Goal: Feedback & Contribution: Leave review/rating

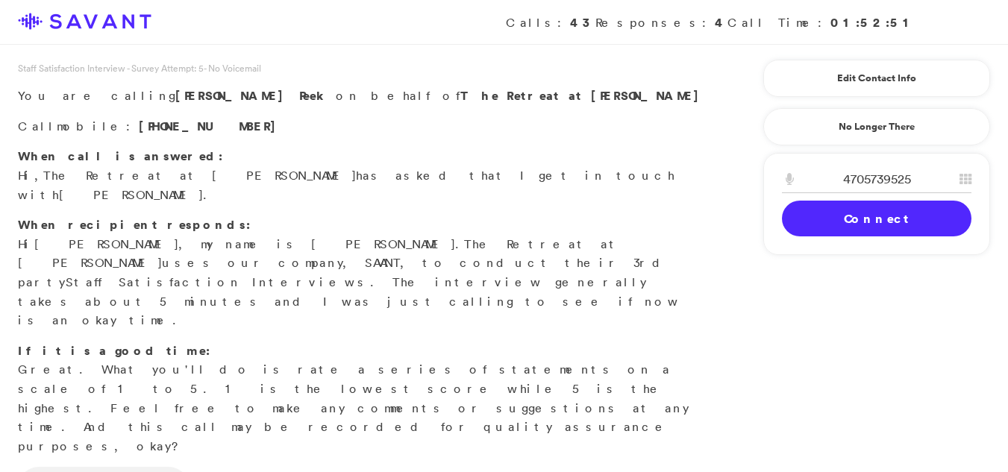
click at [859, 220] on link "Connect" at bounding box center [876, 219] width 189 height 36
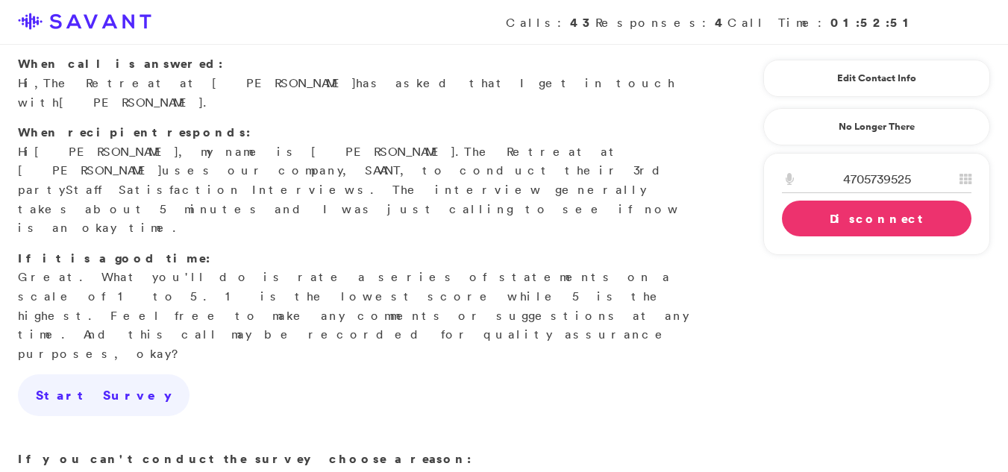
scroll to position [90, 0]
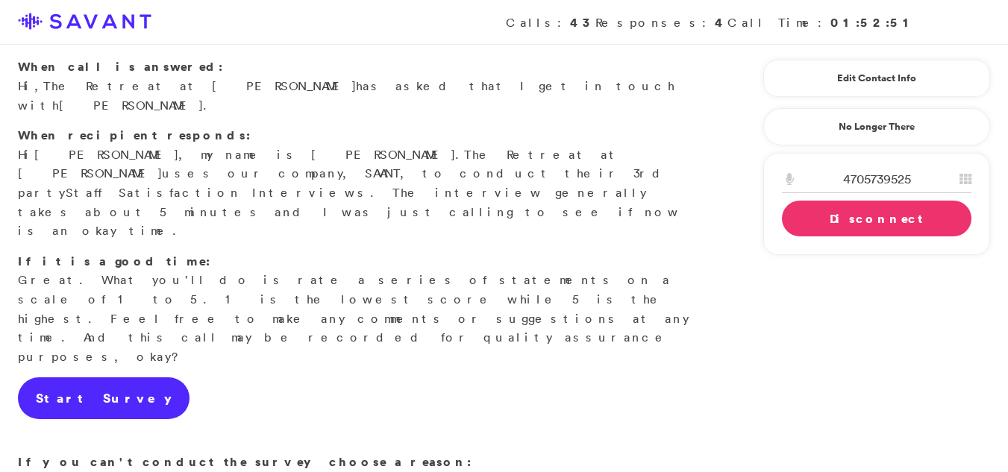
drag, startPoint x: 1018, startPoint y: 216, endPoint x: 124, endPoint y: 272, distance: 896.1
click at [124, 377] on link "Start Survey" at bounding box center [104, 398] width 172 height 42
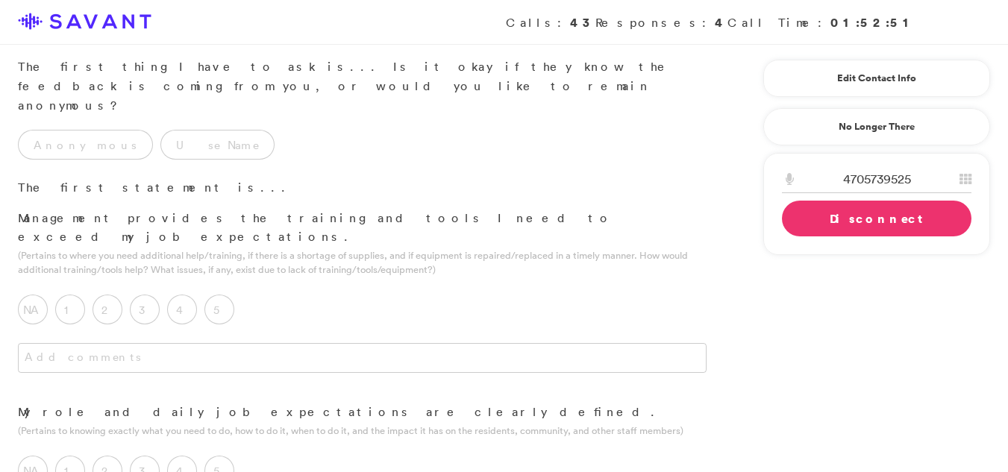
scroll to position [0, 0]
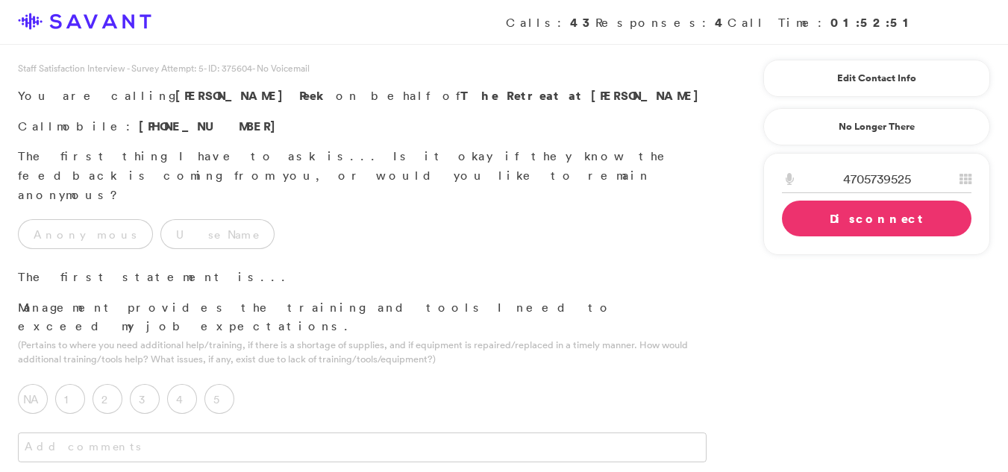
click at [124, 298] on p "Management provides the training and tools I need to exceed my job expectations." at bounding box center [362, 317] width 688 height 38
click at [160, 219] on div "Use Name" at bounding box center [221, 237] width 122 height 37
click at [216, 384] on label "5" at bounding box center [219, 399] width 30 height 30
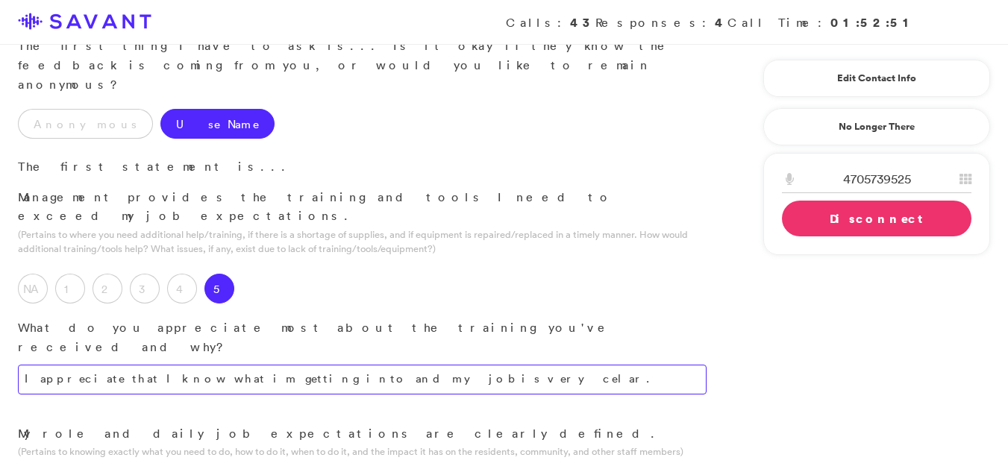
scroll to position [129, 0]
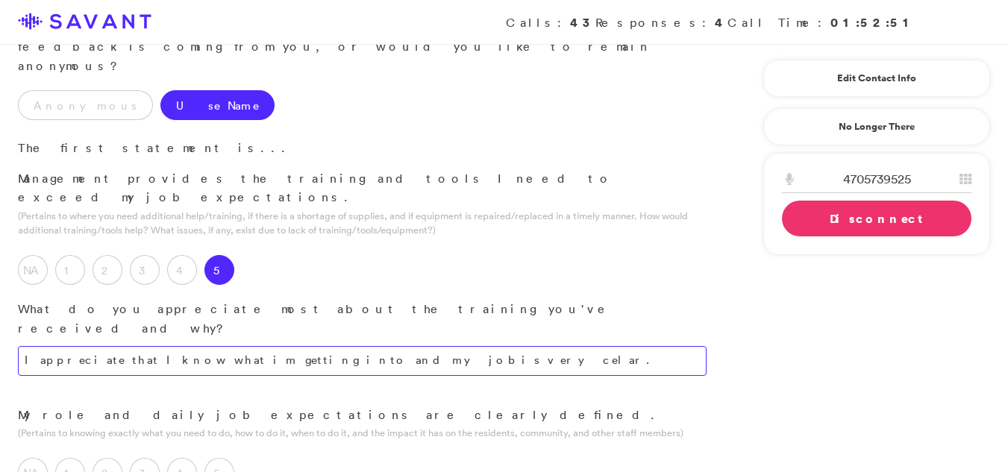
click at [427, 346] on textarea "I appreciate that I know what im getting into and my job is very celar." at bounding box center [362, 361] width 688 height 30
type textarea "I value the clarity regarding my role and job expectations."
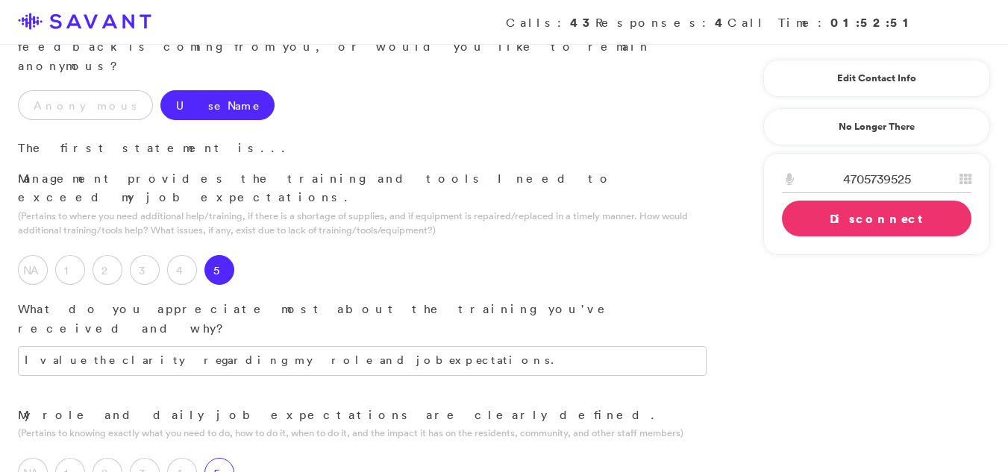
click at [217, 458] on label "5" at bounding box center [219, 473] width 30 height 30
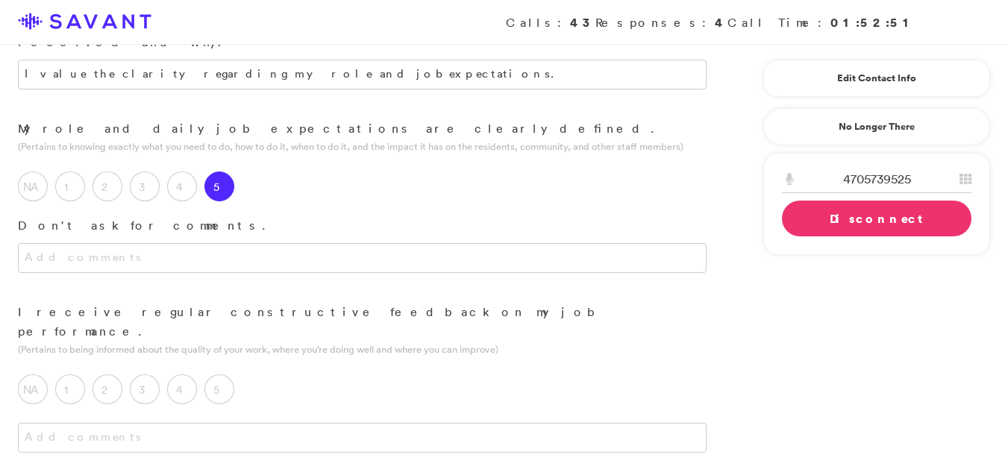
scroll to position [419, 0]
click at [219, 371] on label "5" at bounding box center [219, 386] width 30 height 30
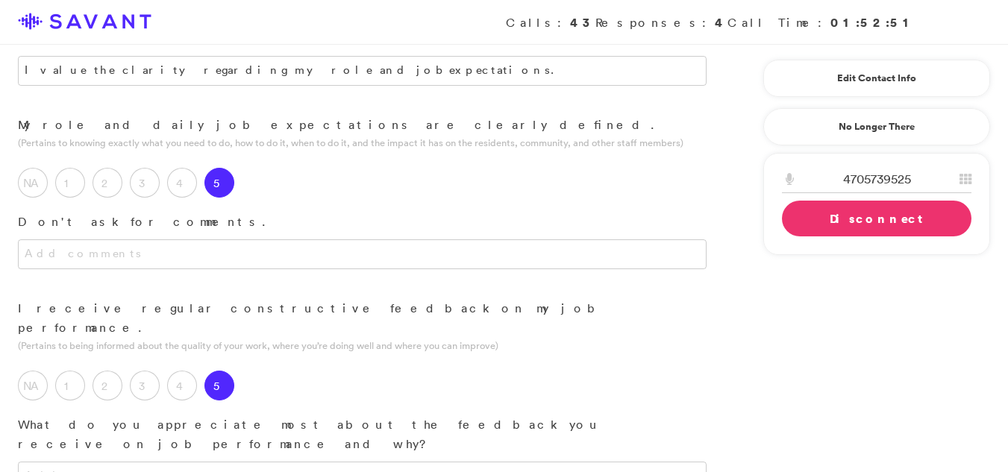
drag, startPoint x: 214, startPoint y: 377, endPoint x: 213, endPoint y: 369, distance: 7.5
click at [208, 462] on textarea at bounding box center [362, 477] width 688 height 30
click at [297, 462] on textarea "I appreciatae that im being told that I do a good job." at bounding box center [362, 477] width 688 height 30
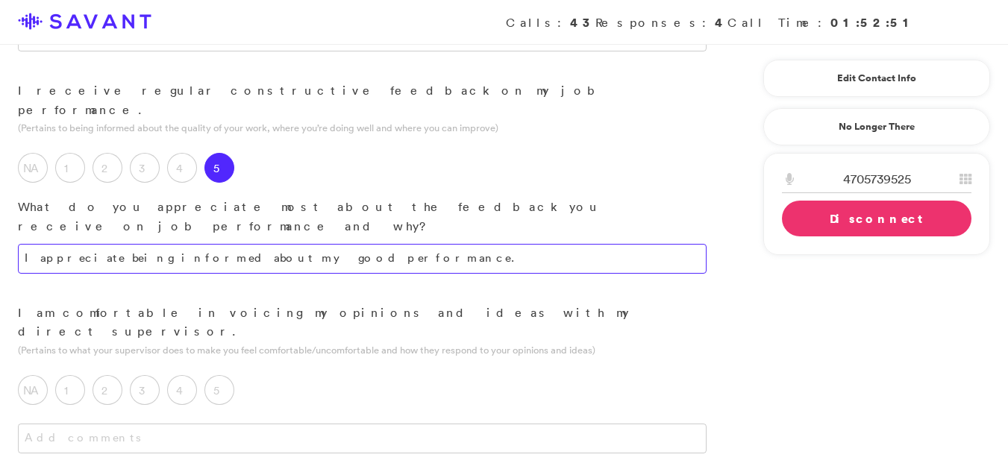
scroll to position [652, 0]
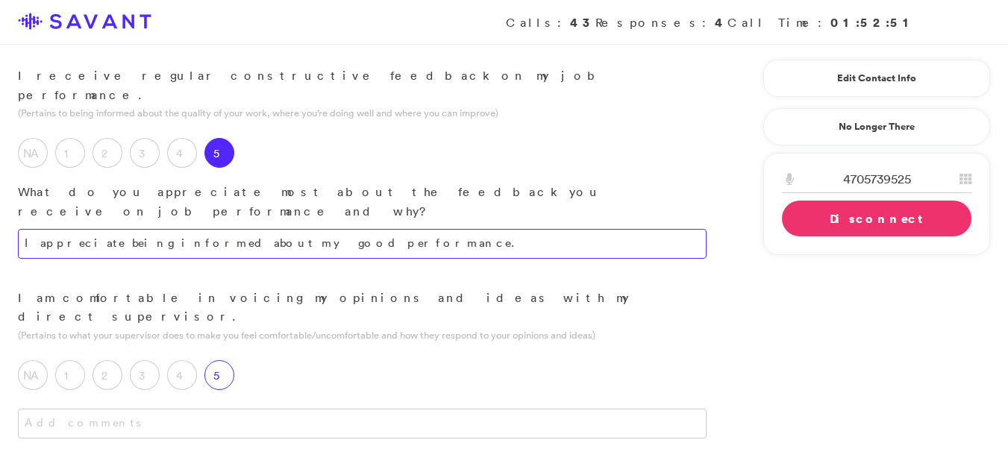
type textarea "I appreciate being informed about my good performance."
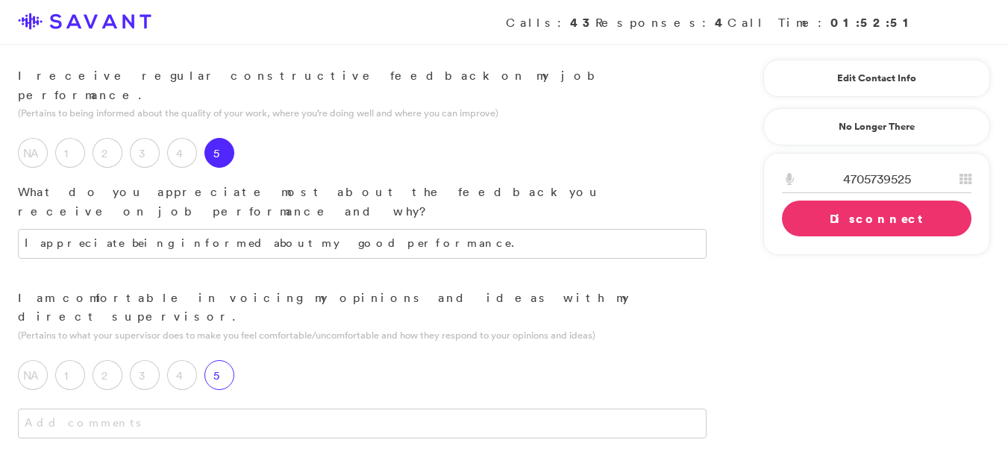
click at [221, 360] on label "5" at bounding box center [219, 375] width 30 height 30
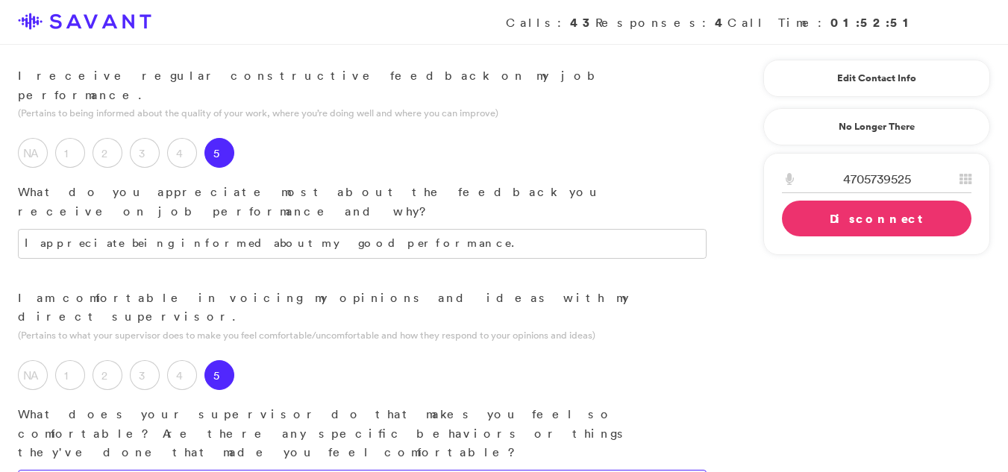
type textarea "She is easy to approach with any concerns or questions I may have."
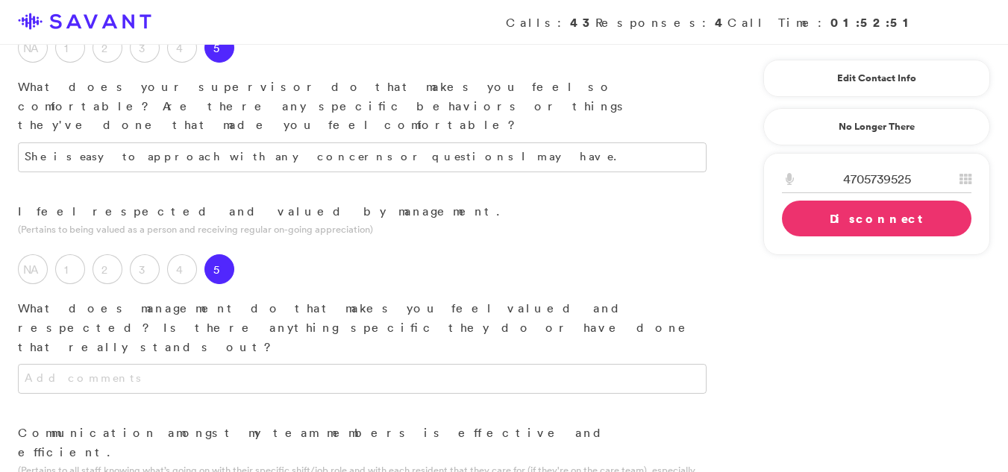
scroll to position [983, 0]
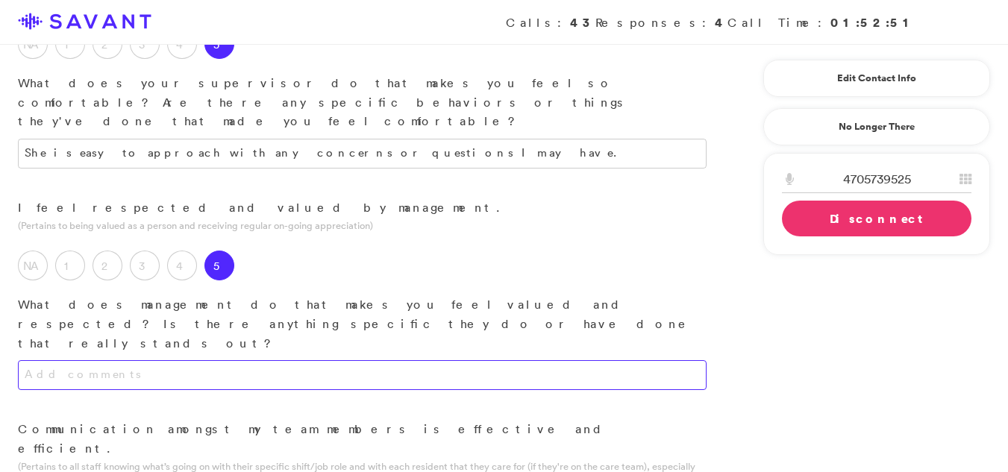
click at [161, 360] on textarea at bounding box center [362, 375] width 688 height 30
type textarea "Management lets me know I am doing a good job."
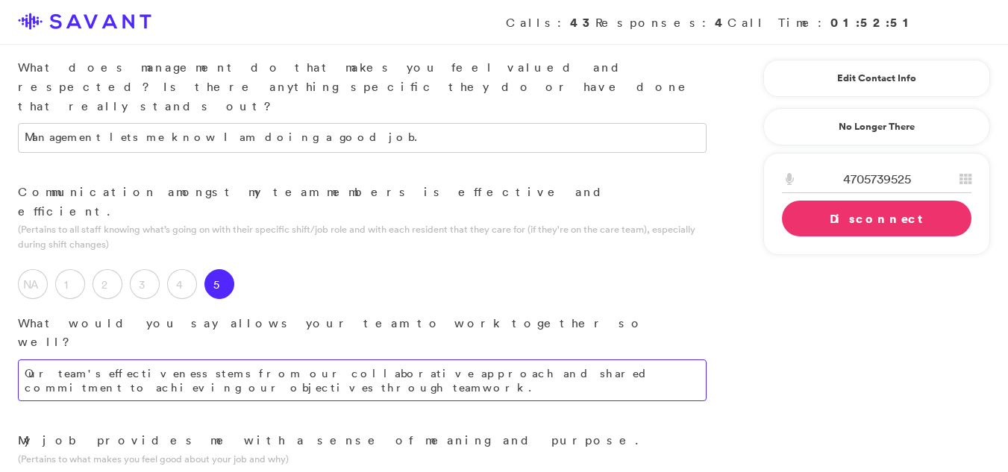
scroll to position [1224, 0]
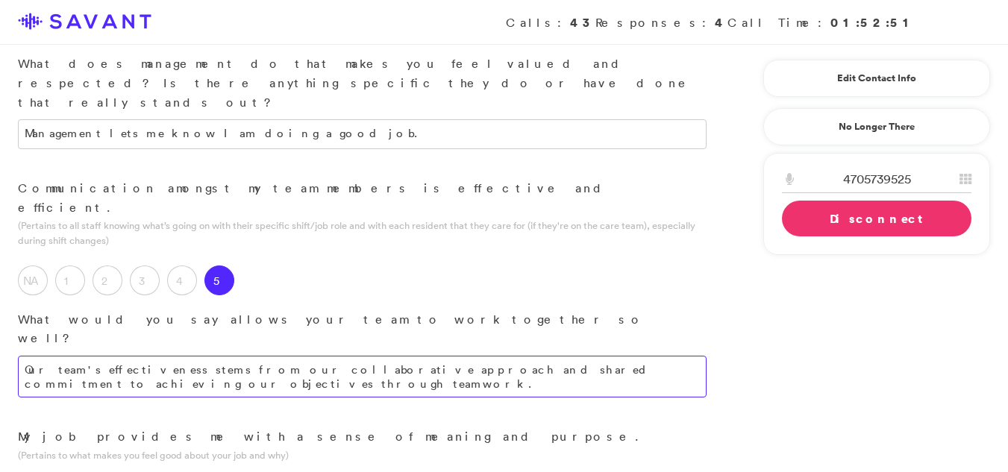
type textarea "Our team's effectiveness stems from our collaborative approach and shared commi…"
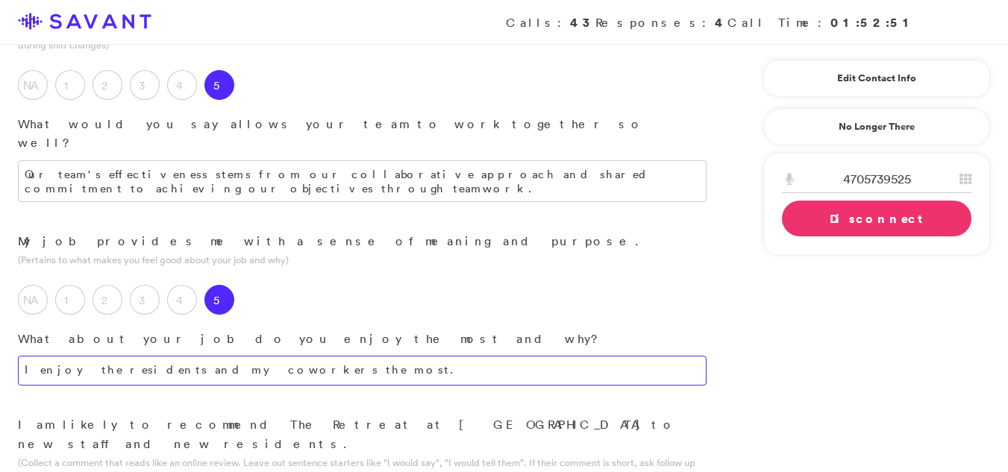
scroll to position [1448, 0]
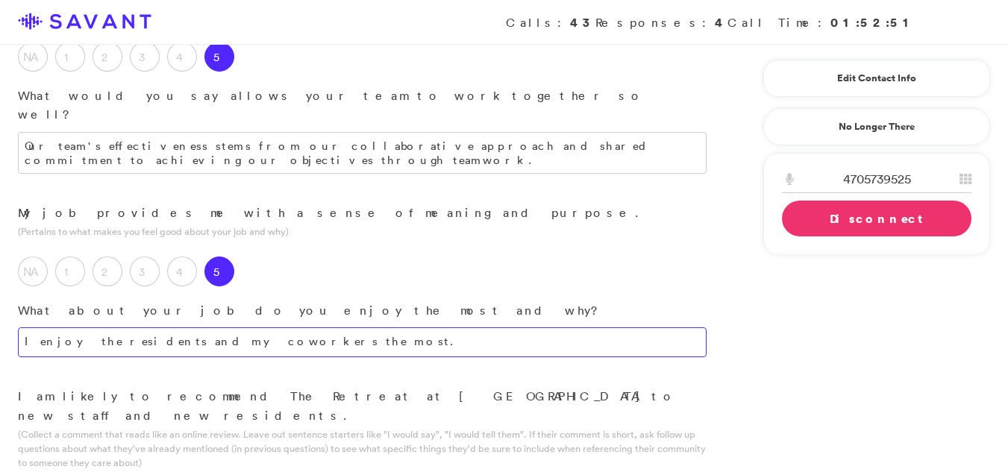
type textarea "I enjoy the residents and my coworkers the most."
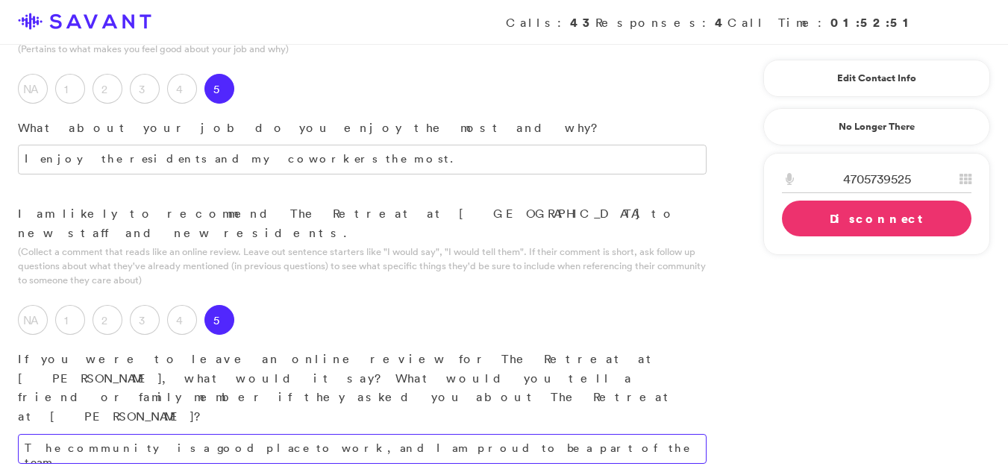
scroll to position [1634, 0]
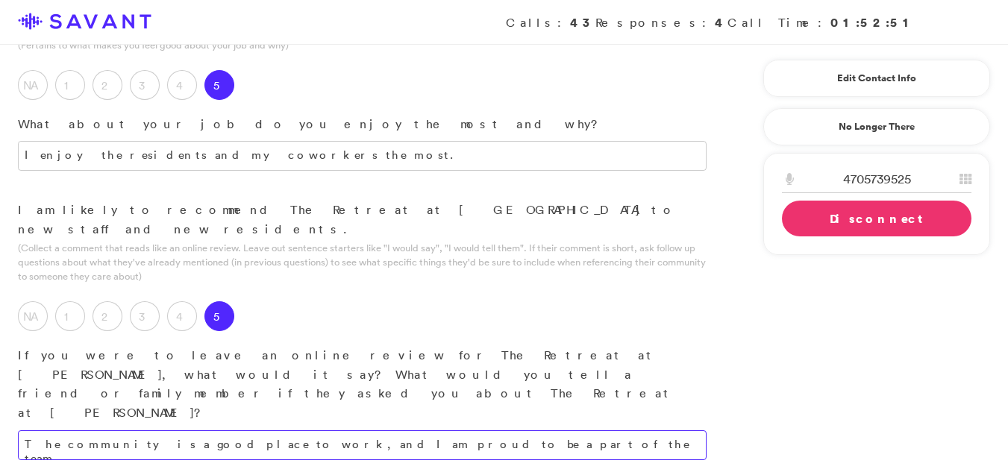
type textarea "The community is a good place to work, and I am proud to be a part of the team."
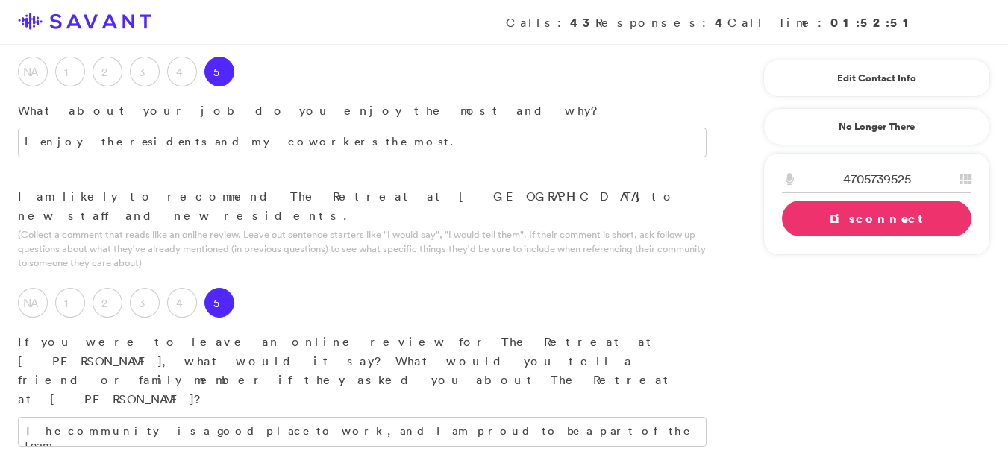
type textarea "I appreciate the collaborative spirit and effective teamwork among my coworkers."
type textarea "W"
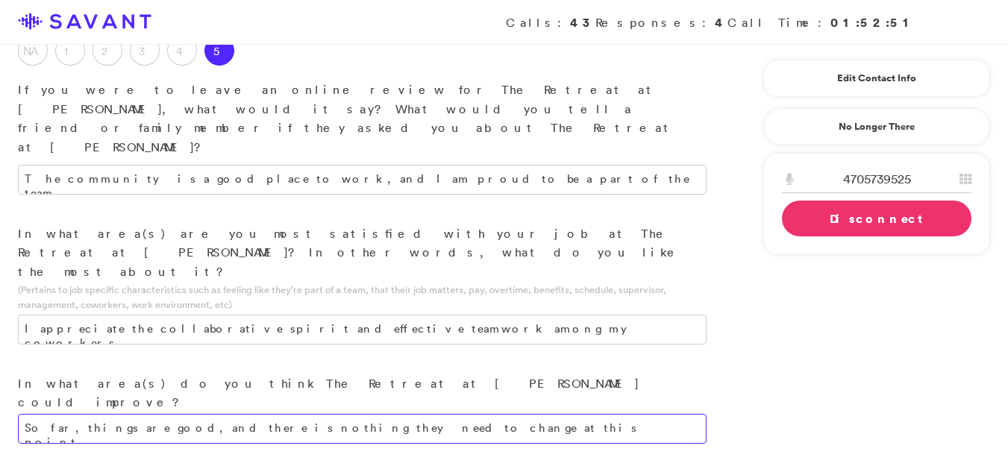
scroll to position [1920, 0]
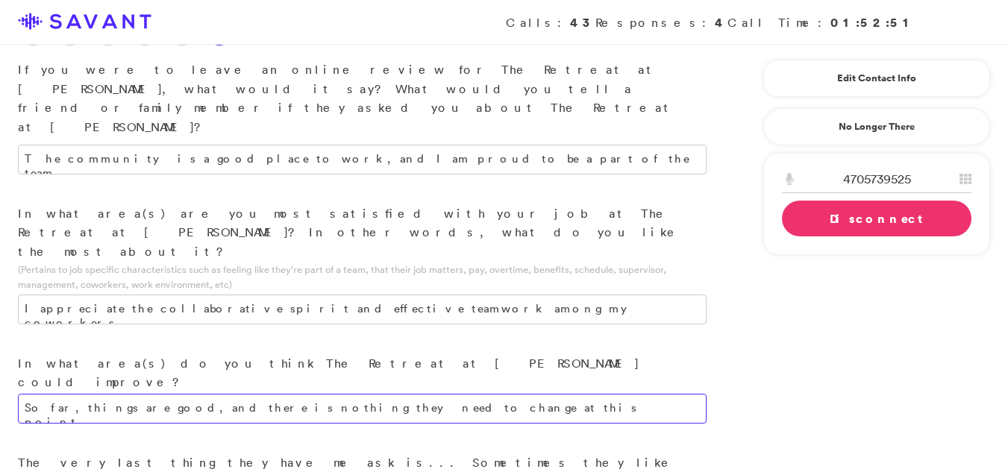
type textarea "So far, things are good, and there is nothing they need to change at this point."
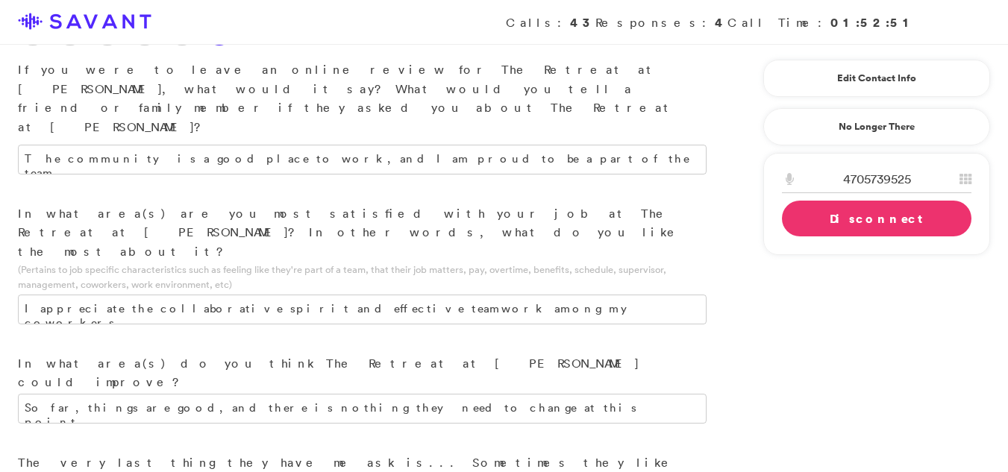
click at [819, 225] on link "Disconnect" at bounding box center [876, 219] width 189 height 36
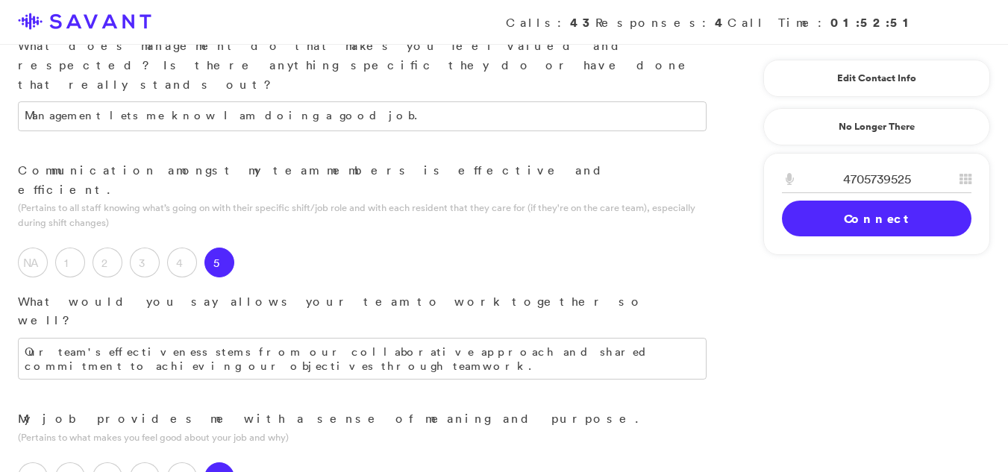
scroll to position [1954, 0]
